Goal: Transaction & Acquisition: Purchase product/service

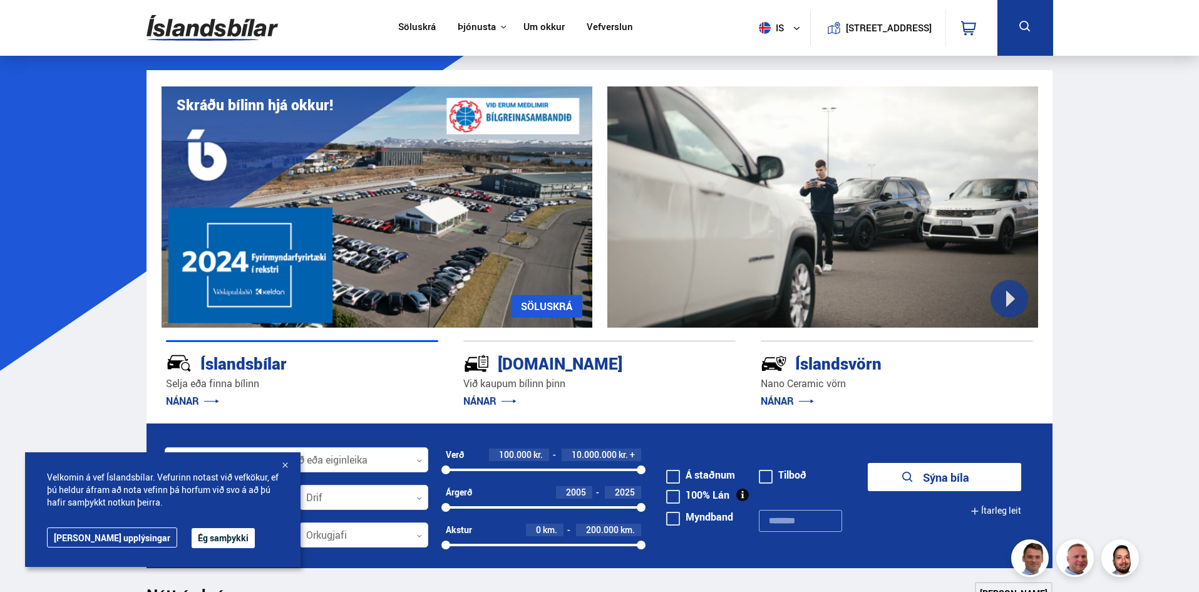
click at [285, 465] on div at bounding box center [285, 466] width 13 height 13
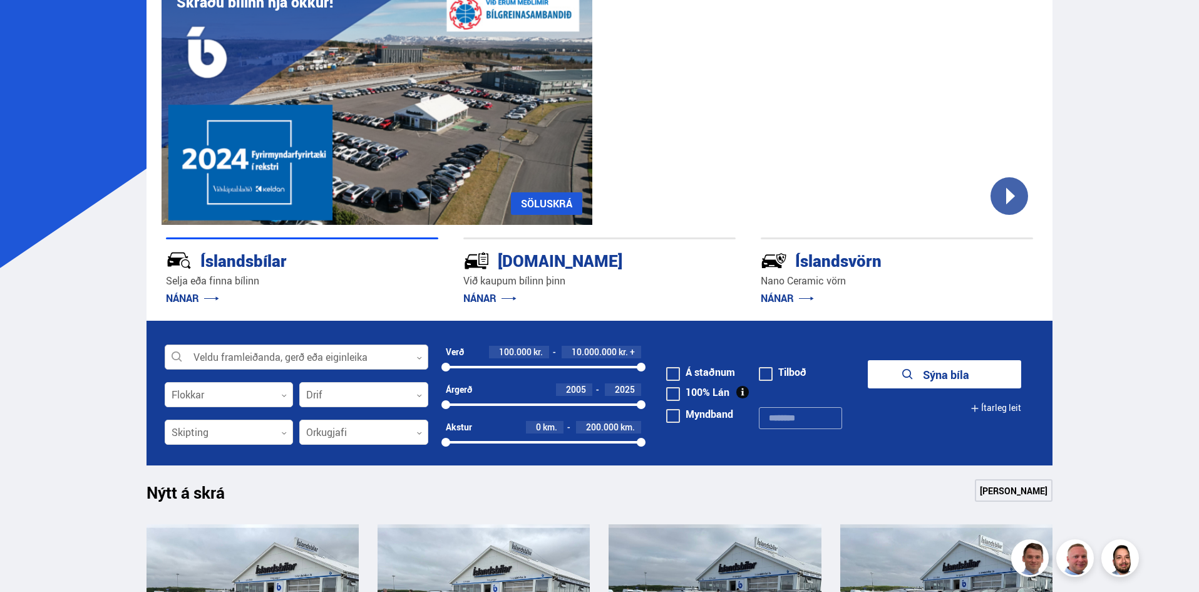
scroll to position [125, 0]
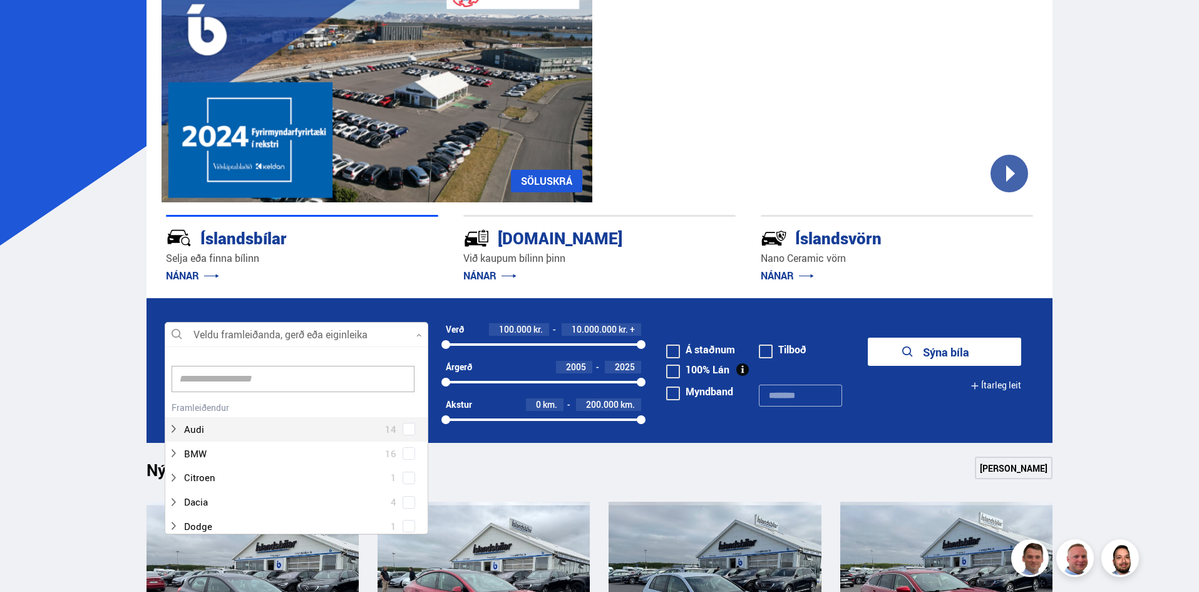
click at [389, 333] on div at bounding box center [297, 335] width 264 height 25
click at [204, 438] on div at bounding box center [283, 435] width 231 height 18
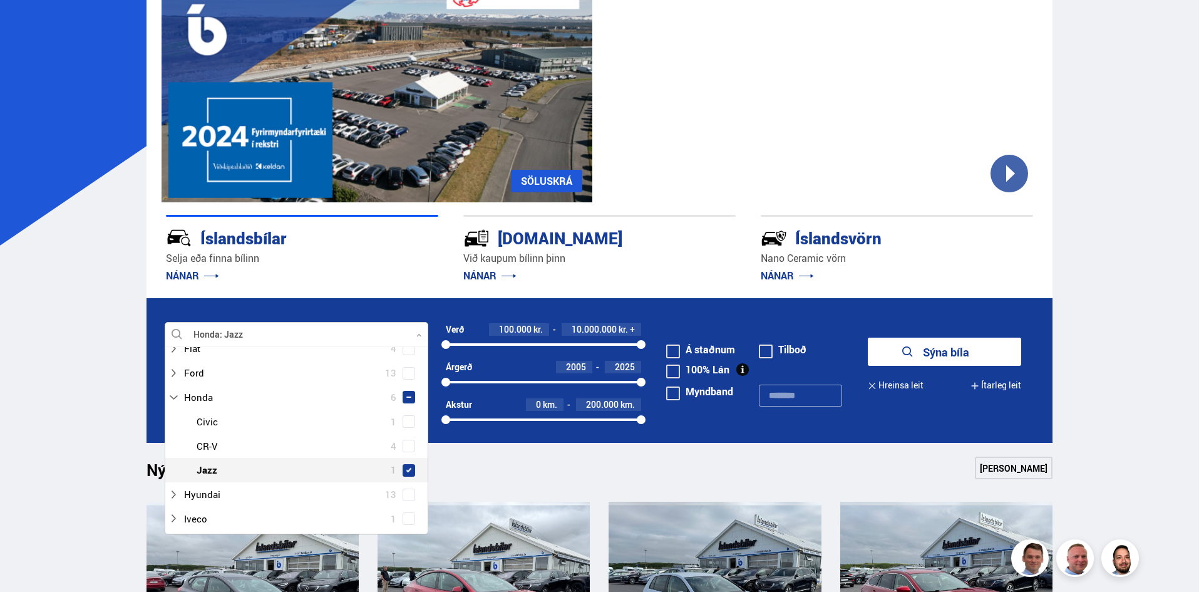
scroll to position [275, 0]
click at [406, 445] on span at bounding box center [408, 445] width 5 height 5
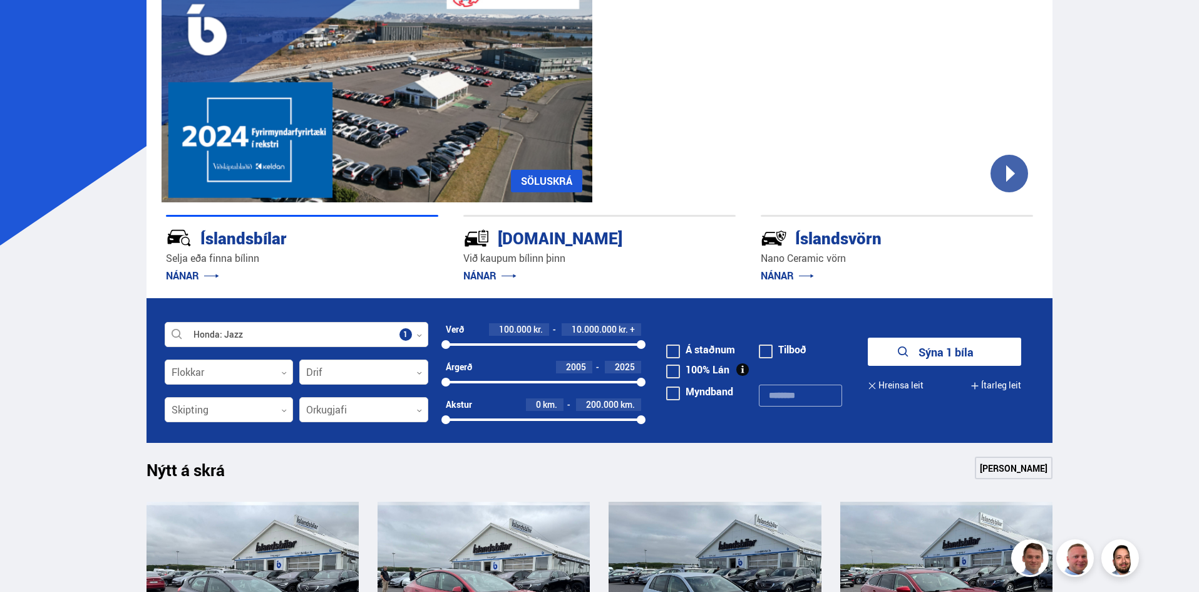
click at [945, 344] on button "Sýna 1 bíla" at bounding box center [944, 352] width 153 height 28
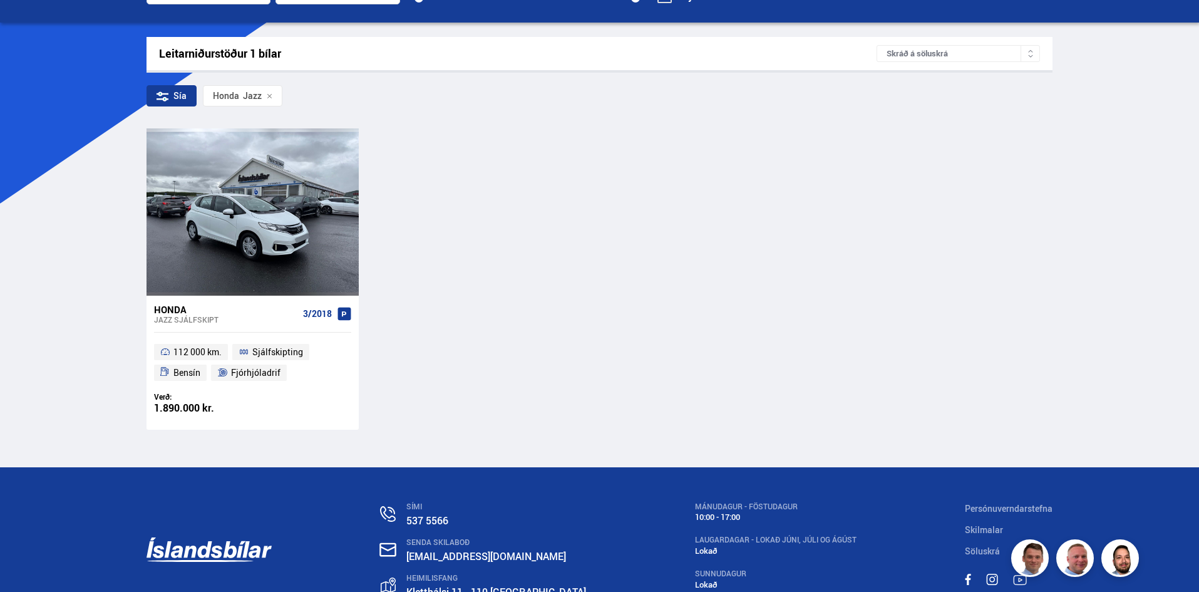
scroll to position [188, 0]
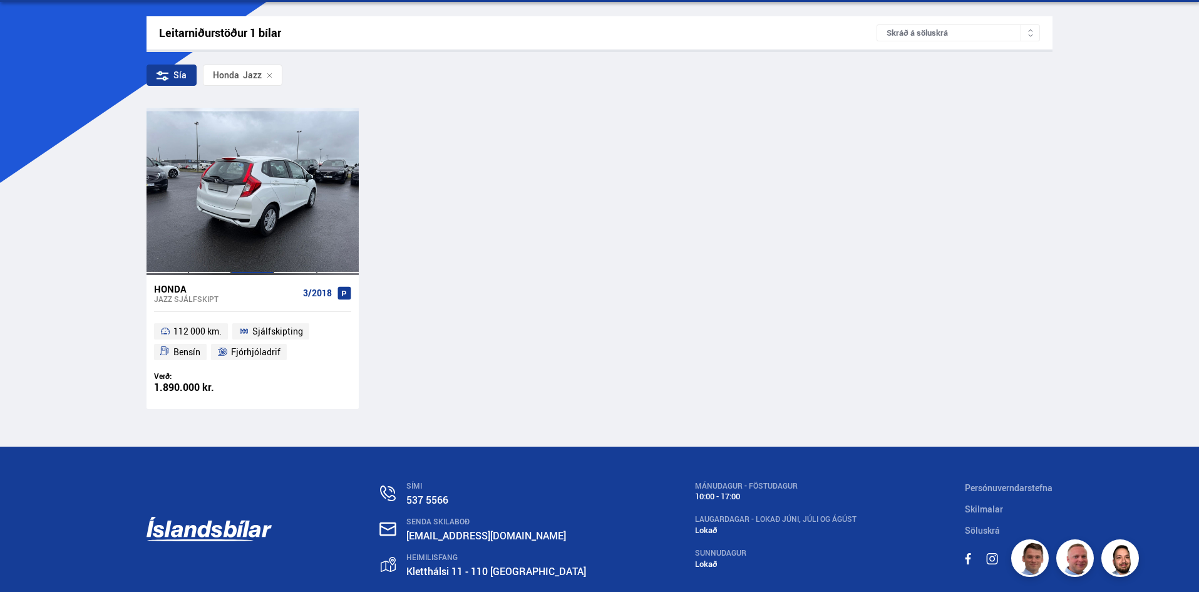
click at [261, 202] on div at bounding box center [252, 191] width 43 height 167
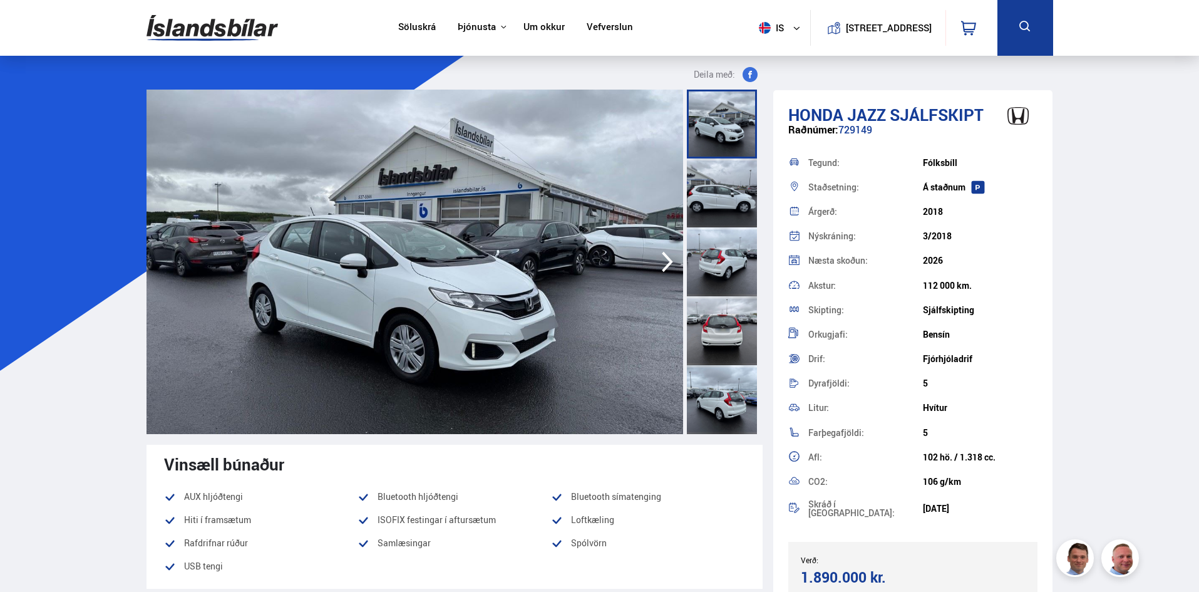
click at [669, 257] on icon "button" at bounding box center [667, 262] width 25 height 30
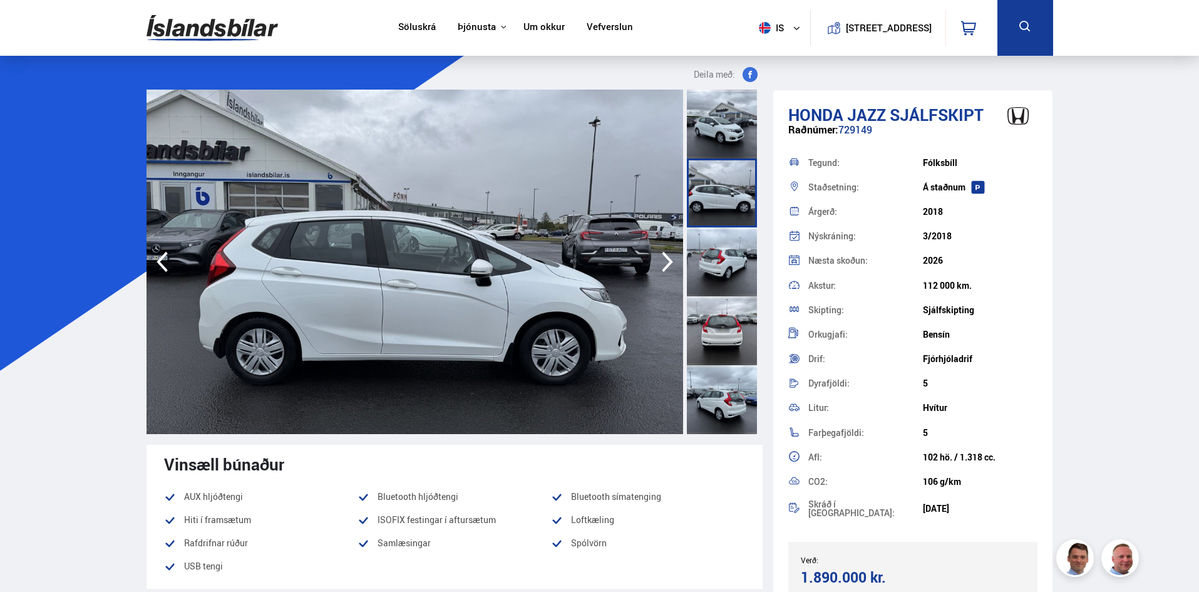
click at [669, 257] on icon "button" at bounding box center [667, 262] width 25 height 30
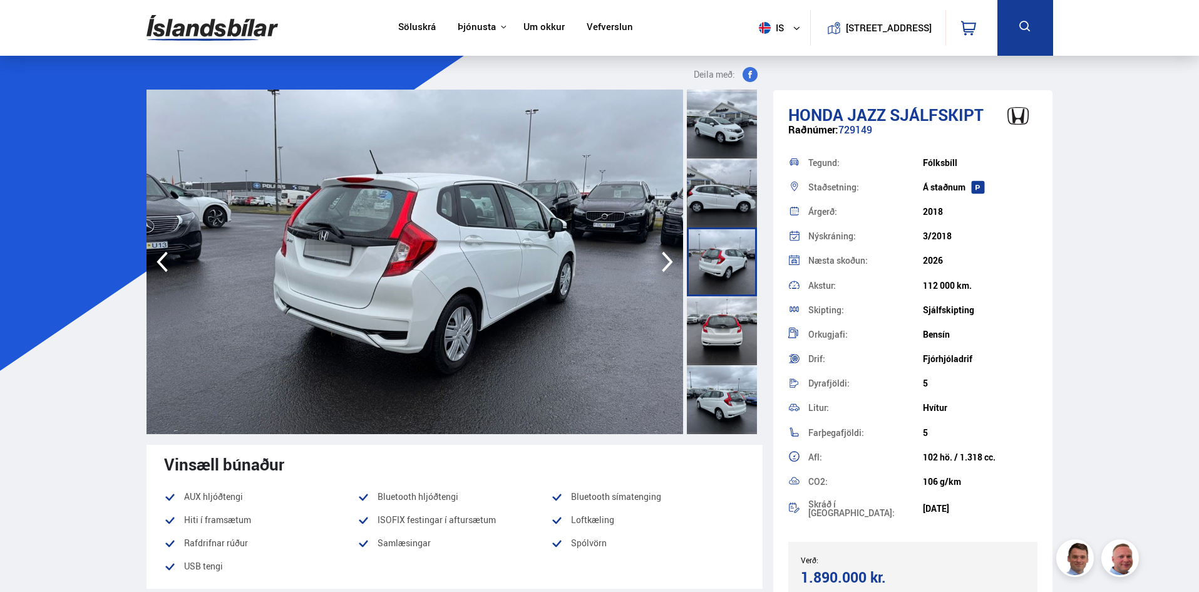
click at [661, 254] on icon "button" at bounding box center [667, 262] width 25 height 30
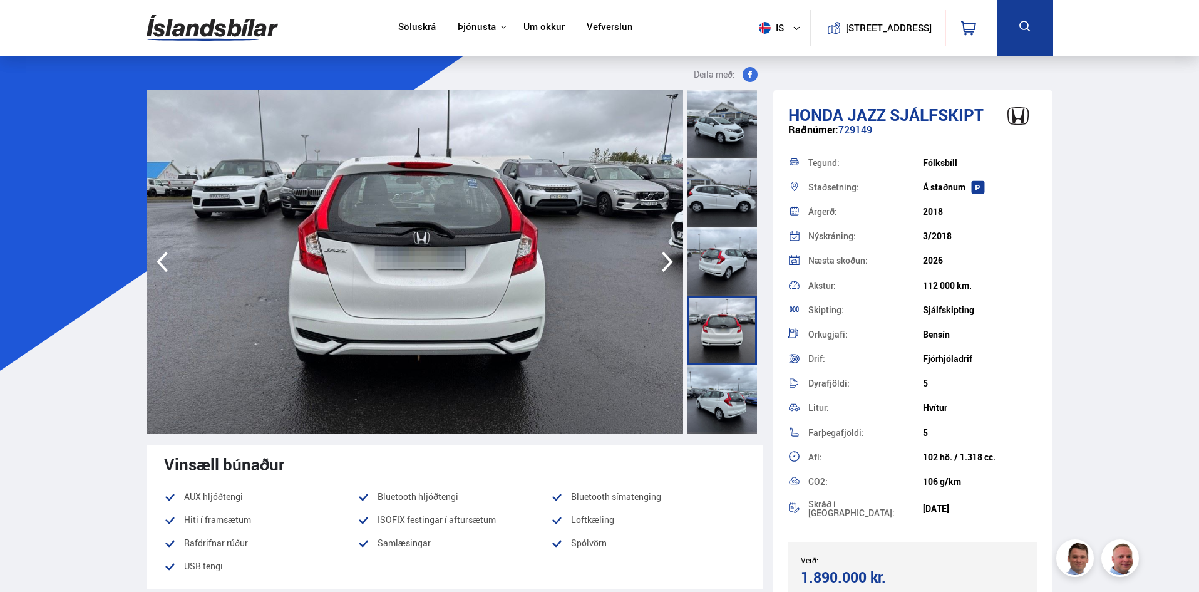
click at [661, 254] on icon "button" at bounding box center [667, 262] width 25 height 30
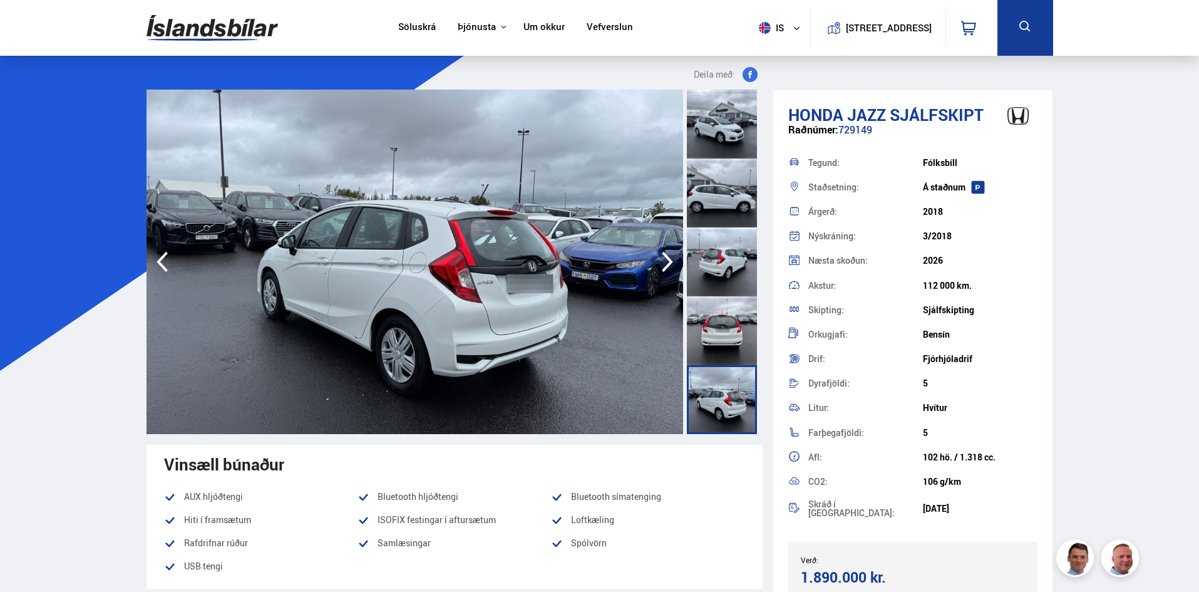
click at [661, 254] on icon "button" at bounding box center [667, 262] width 25 height 30
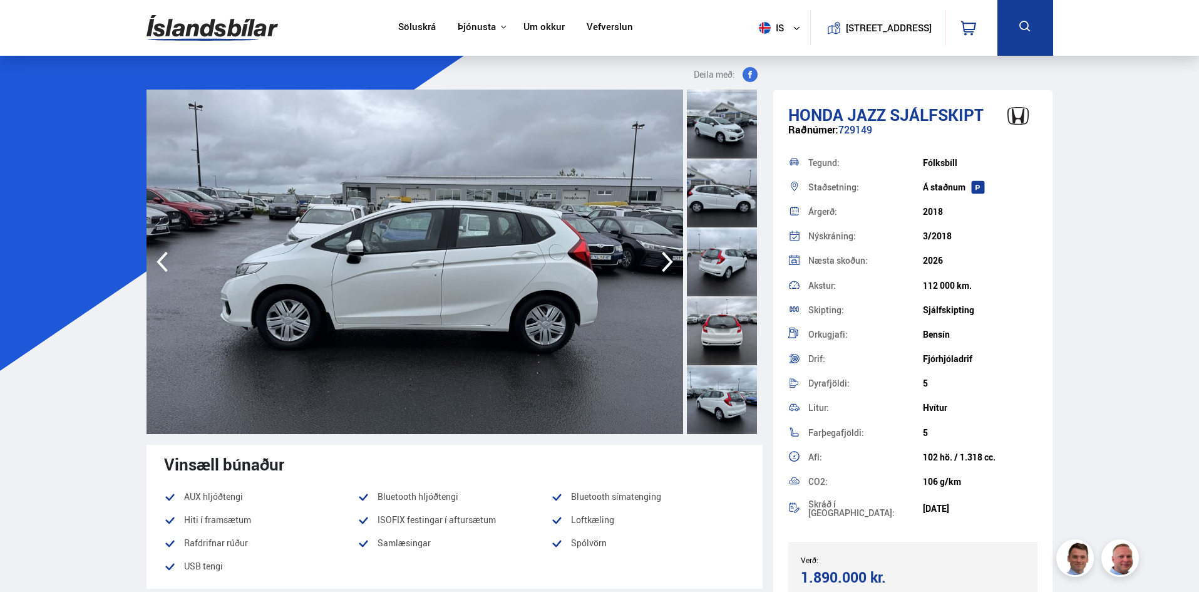
click at [661, 254] on icon "button" at bounding box center [667, 262] width 25 height 30
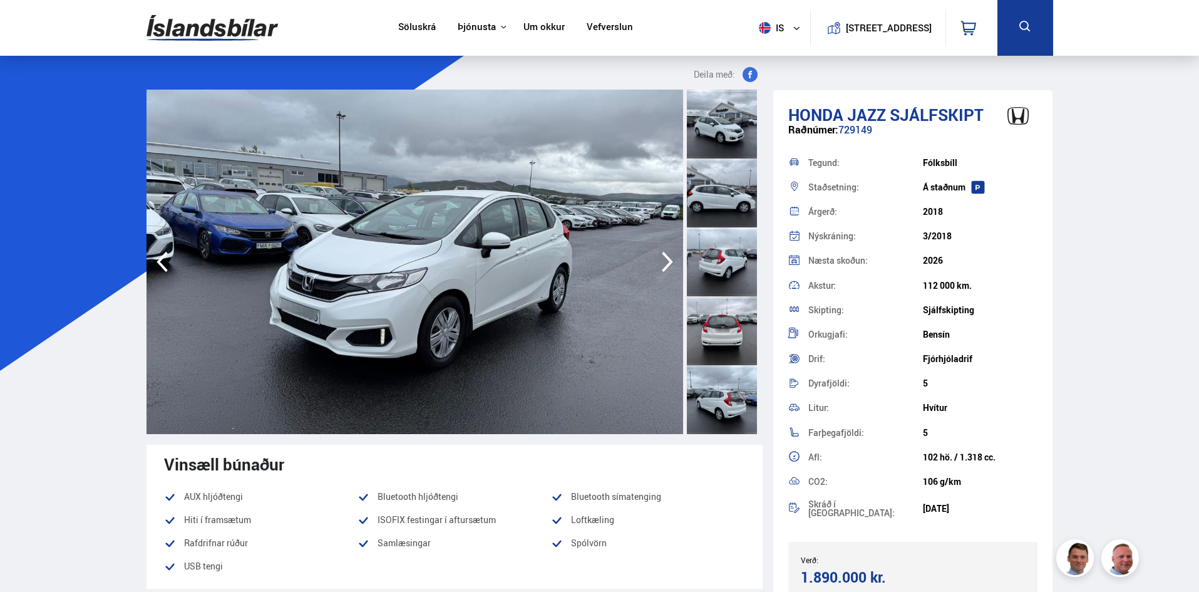
click at [661, 254] on icon "button" at bounding box center [667, 262] width 25 height 30
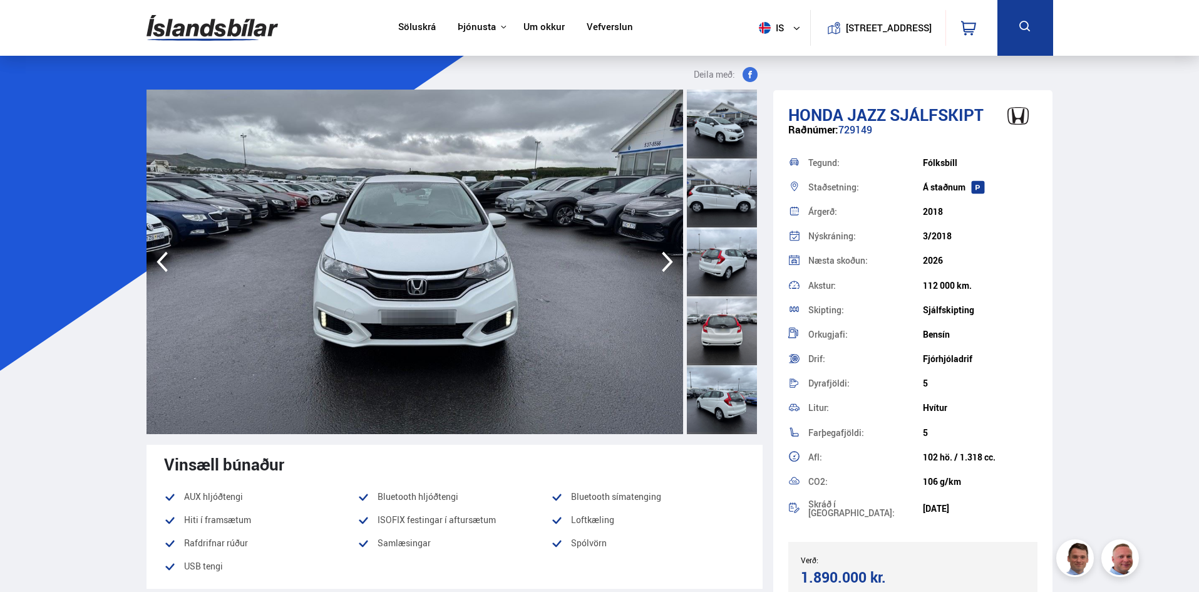
click at [661, 254] on icon "button" at bounding box center [667, 262] width 25 height 30
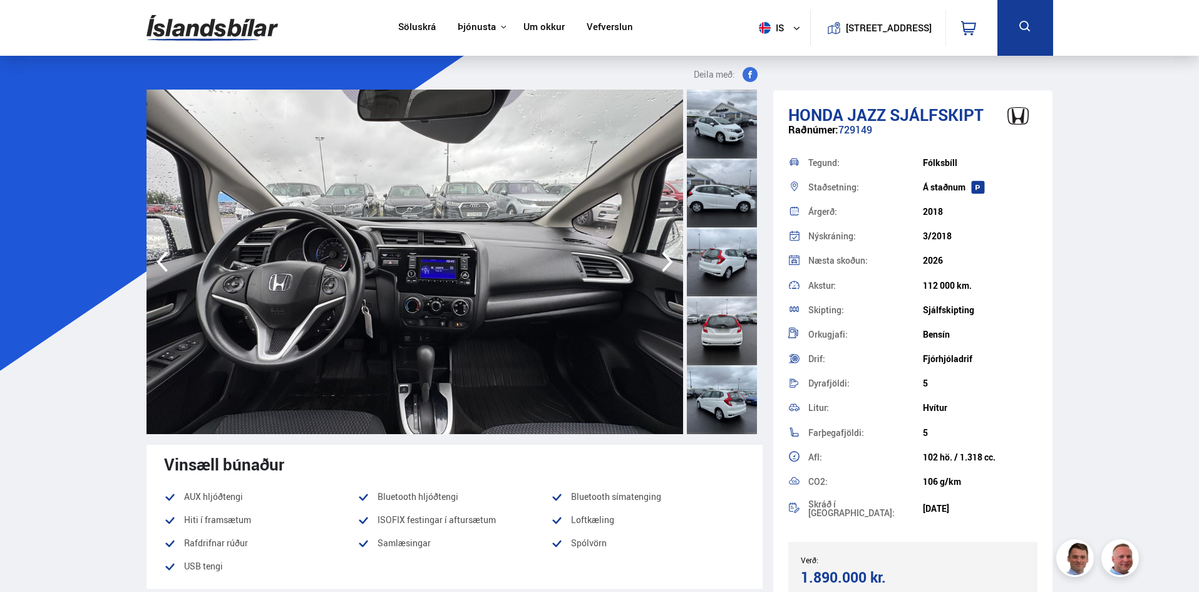
click at [661, 254] on icon "button" at bounding box center [667, 262] width 25 height 30
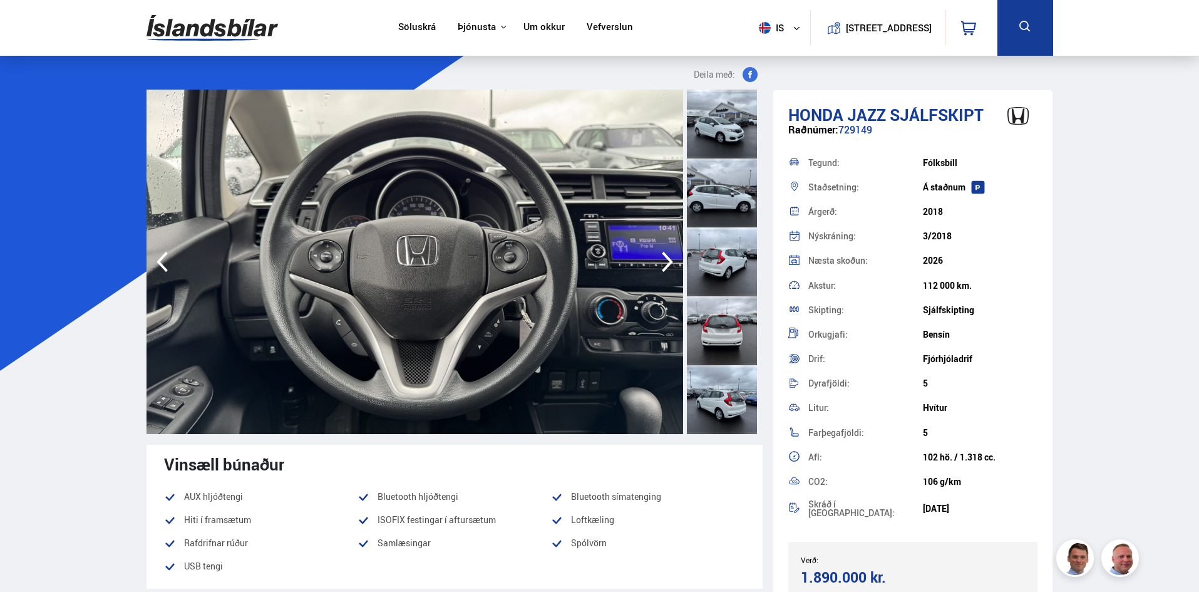
click at [661, 254] on icon "button" at bounding box center [667, 262] width 25 height 30
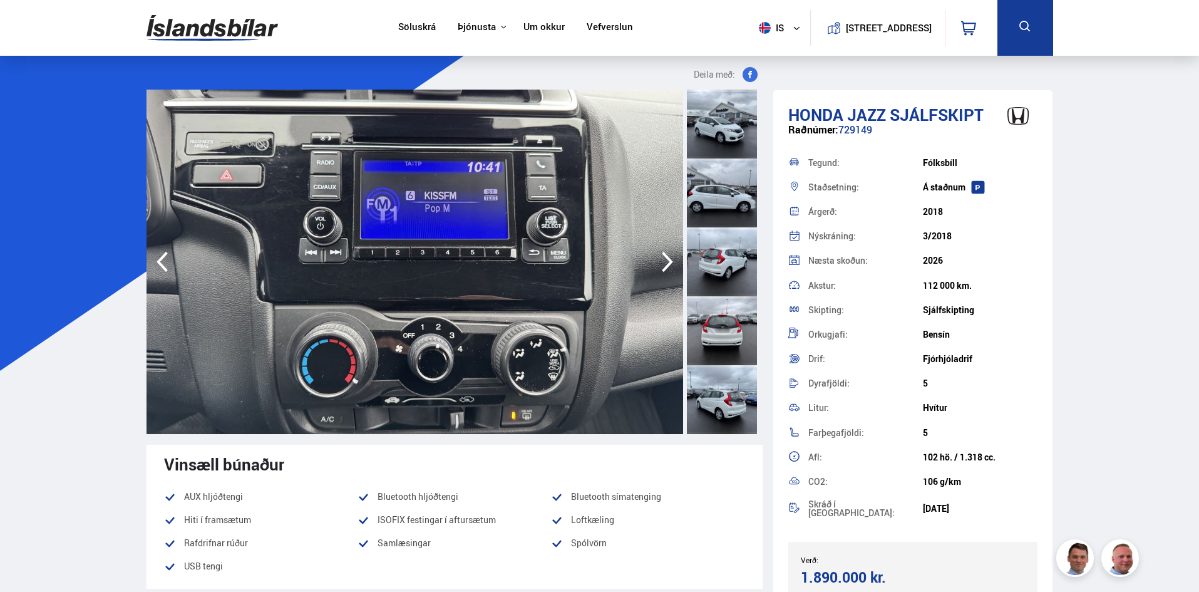
click at [661, 254] on icon "button" at bounding box center [667, 262] width 25 height 30
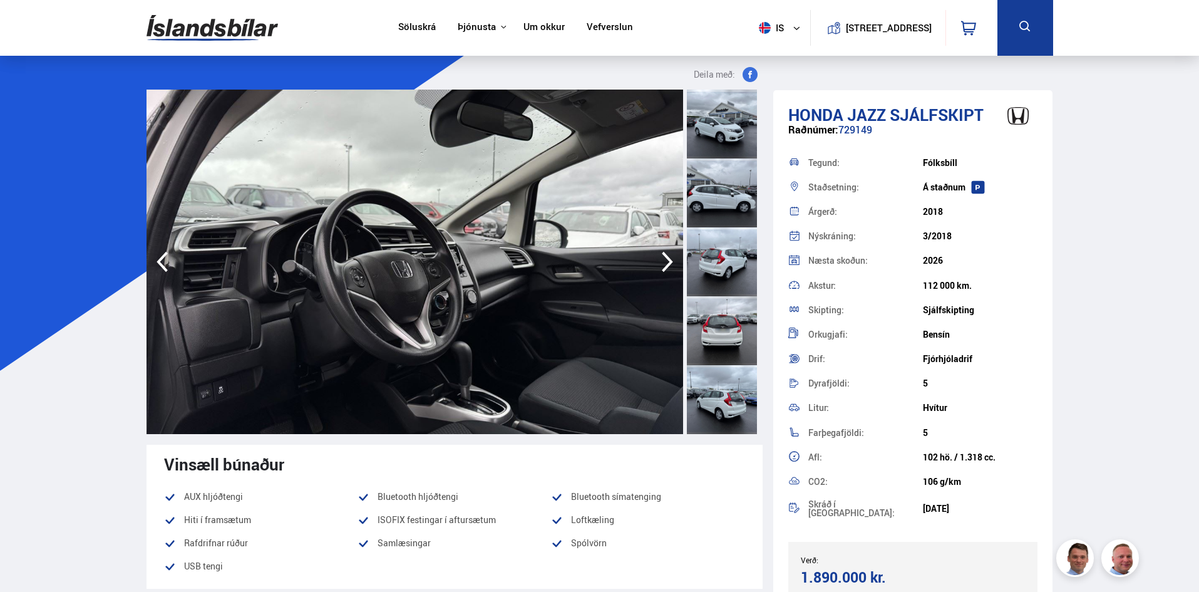
click at [661, 254] on icon "button" at bounding box center [667, 262] width 25 height 30
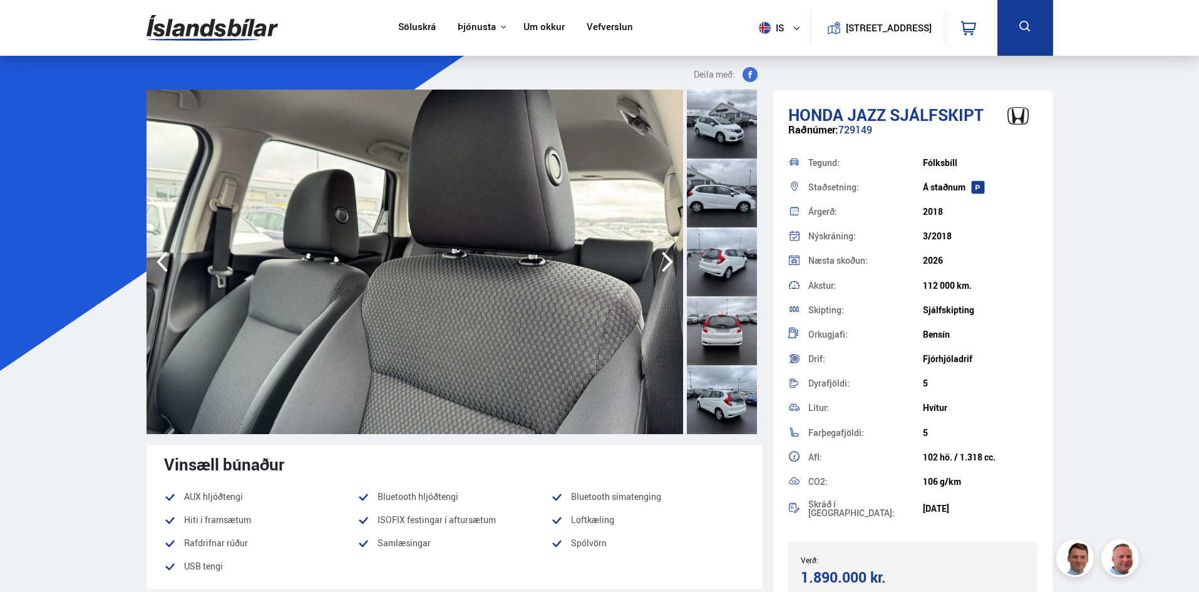
click at [661, 254] on icon "button" at bounding box center [667, 262] width 25 height 30
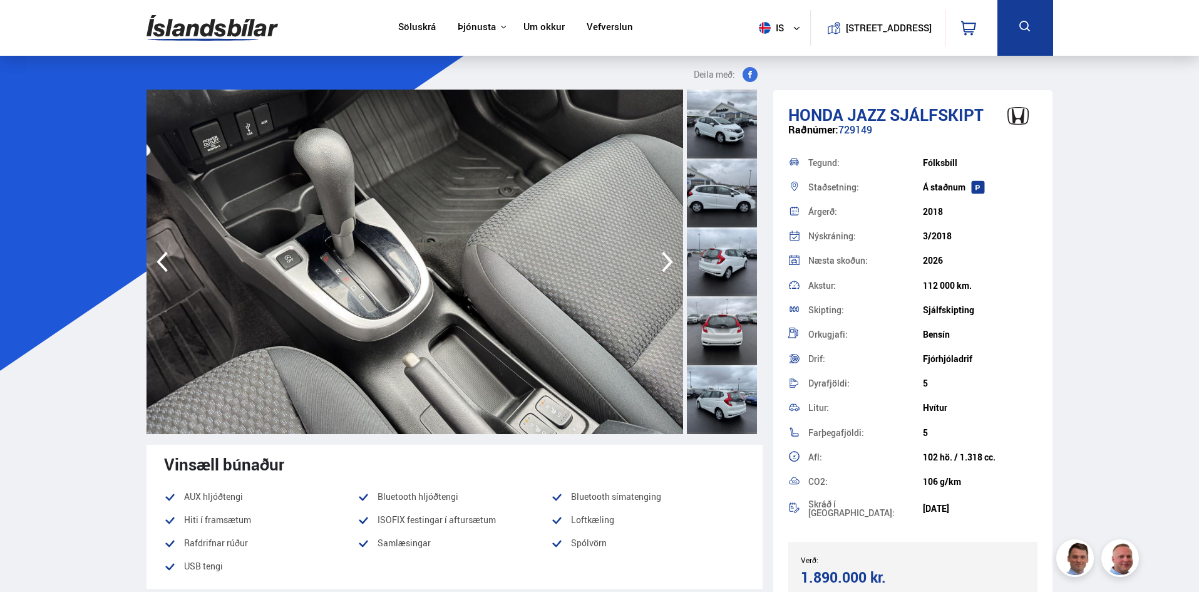
click at [661, 254] on icon "button" at bounding box center [667, 262] width 25 height 30
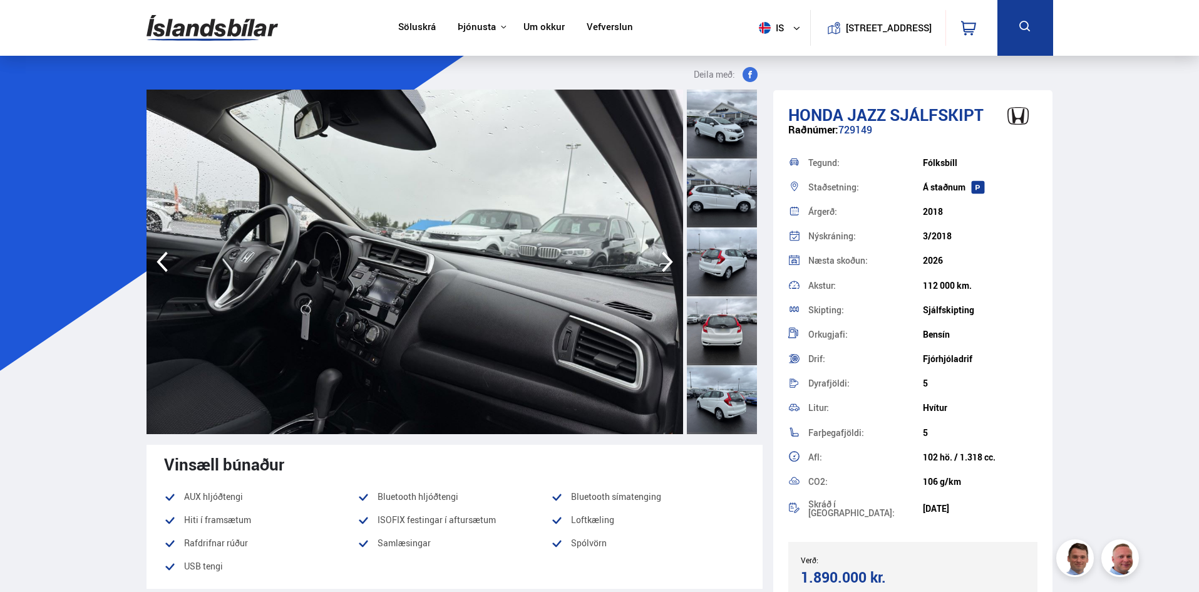
click at [661, 254] on icon "button" at bounding box center [667, 262] width 25 height 30
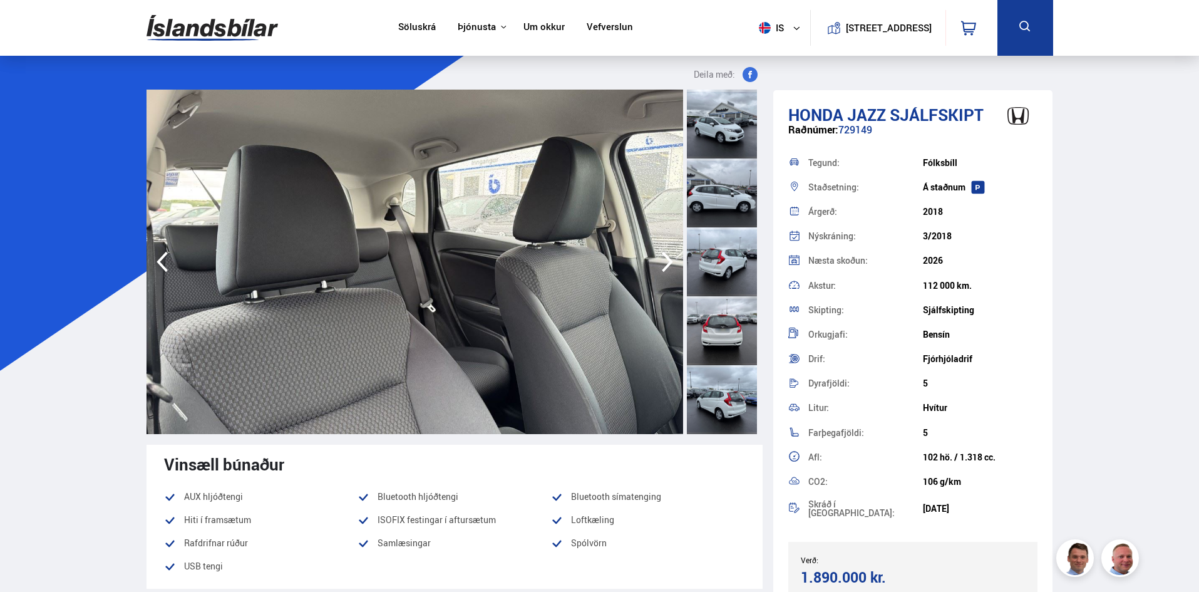
click at [661, 254] on icon "button" at bounding box center [667, 262] width 25 height 30
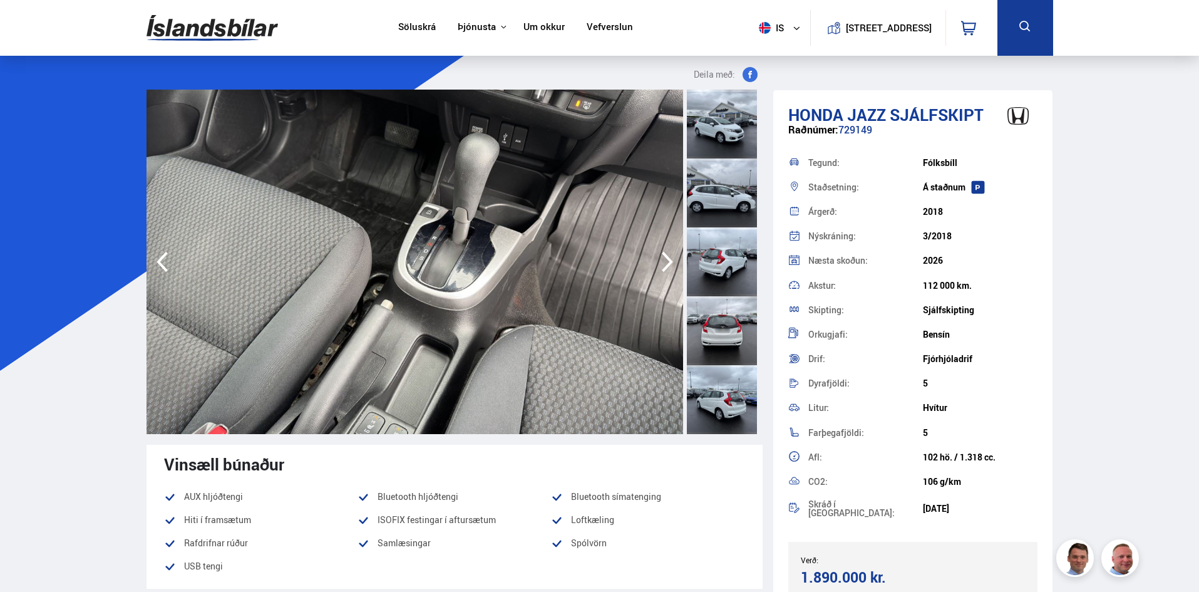
click at [661, 254] on icon "button" at bounding box center [667, 262] width 25 height 30
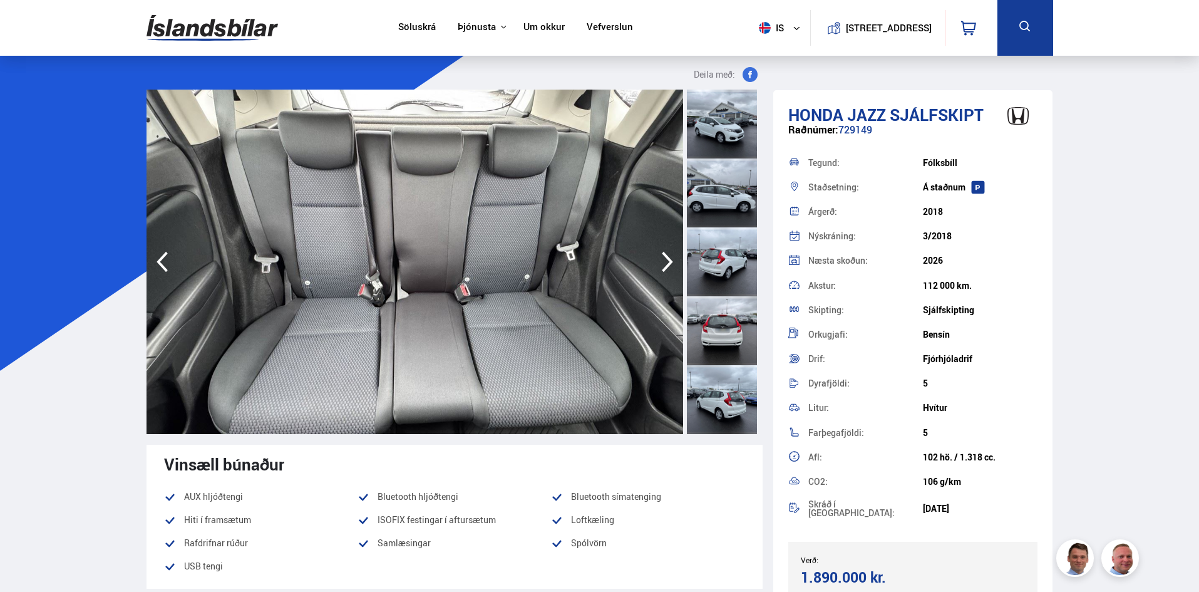
click at [661, 254] on icon "button" at bounding box center [667, 262] width 25 height 30
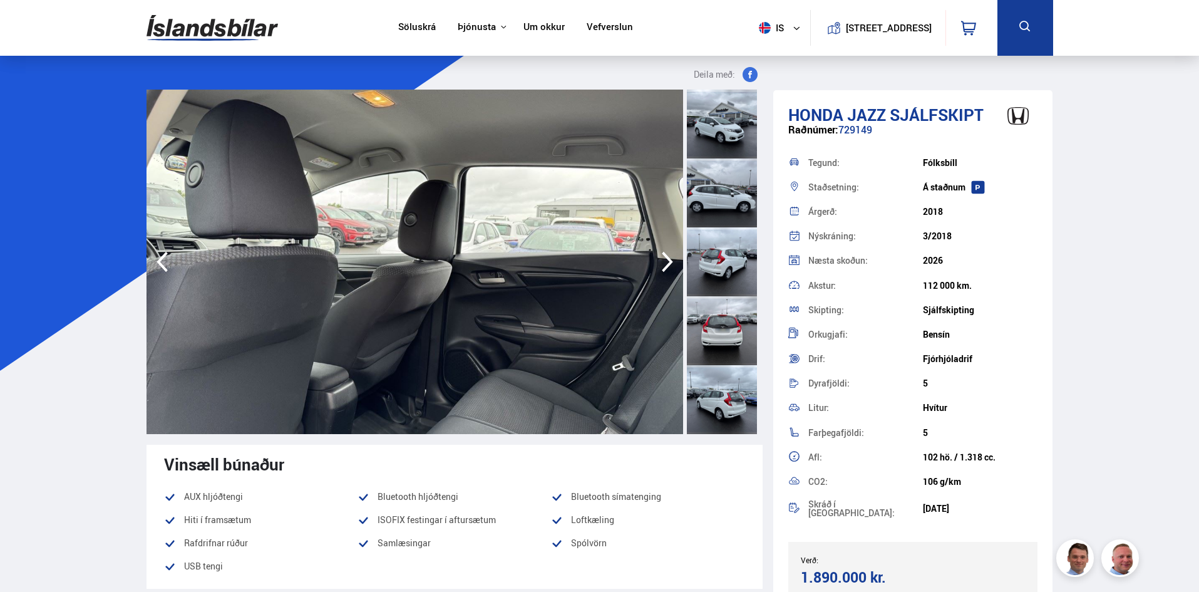
click at [661, 254] on icon "button" at bounding box center [667, 262] width 25 height 30
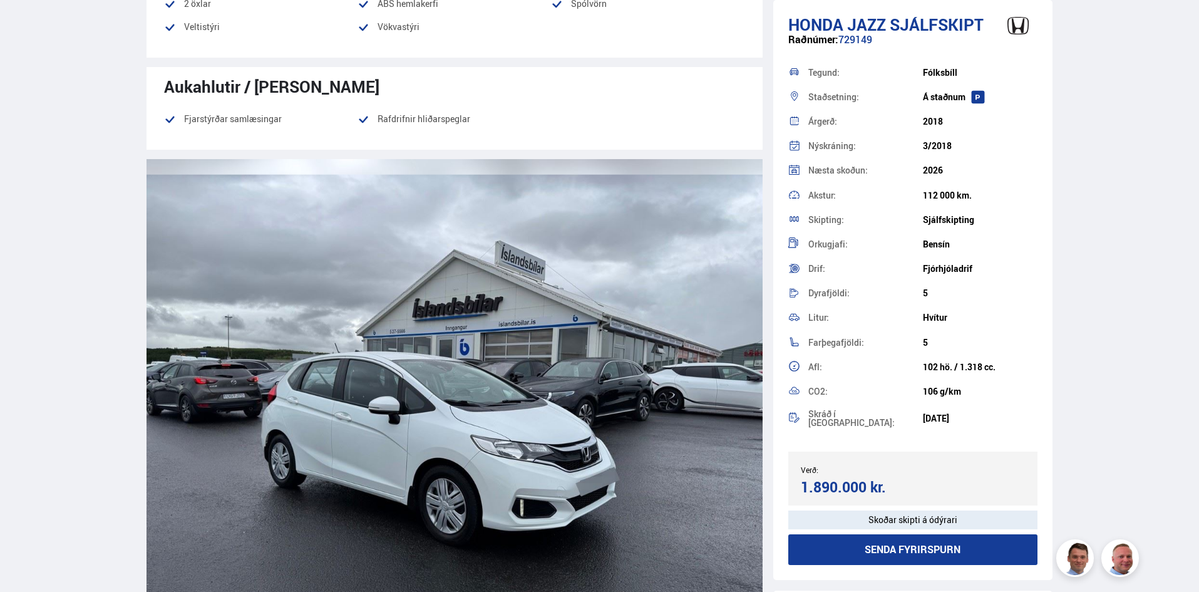
scroll to position [1002, 0]
